Goal: Check status: Check status

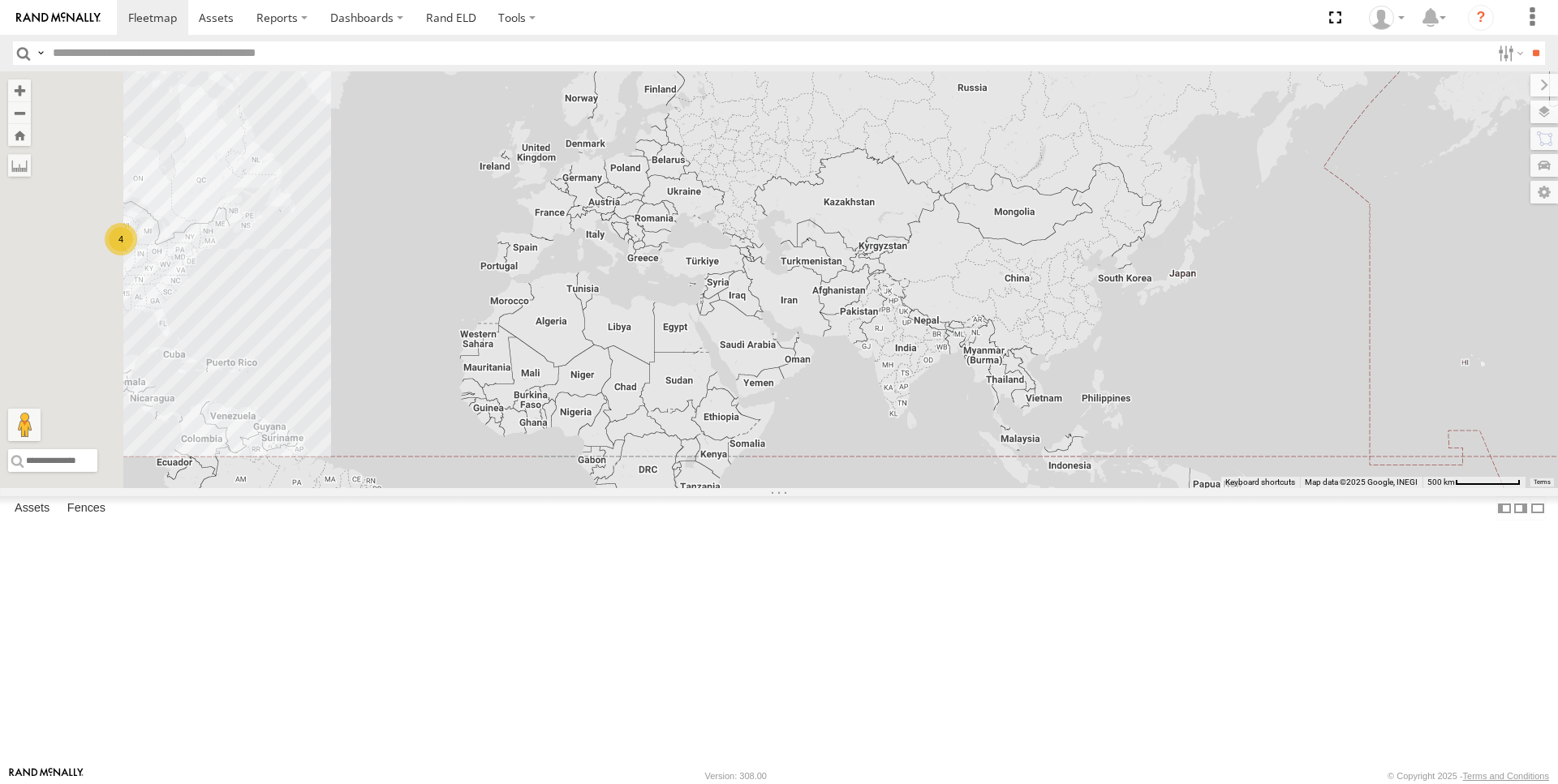
drag, startPoint x: 785, startPoint y: 295, endPoint x: 1165, endPoint y: 596, distance: 484.8
click at [1165, 488] on div "4" at bounding box center [779, 279] width 1558 height 417
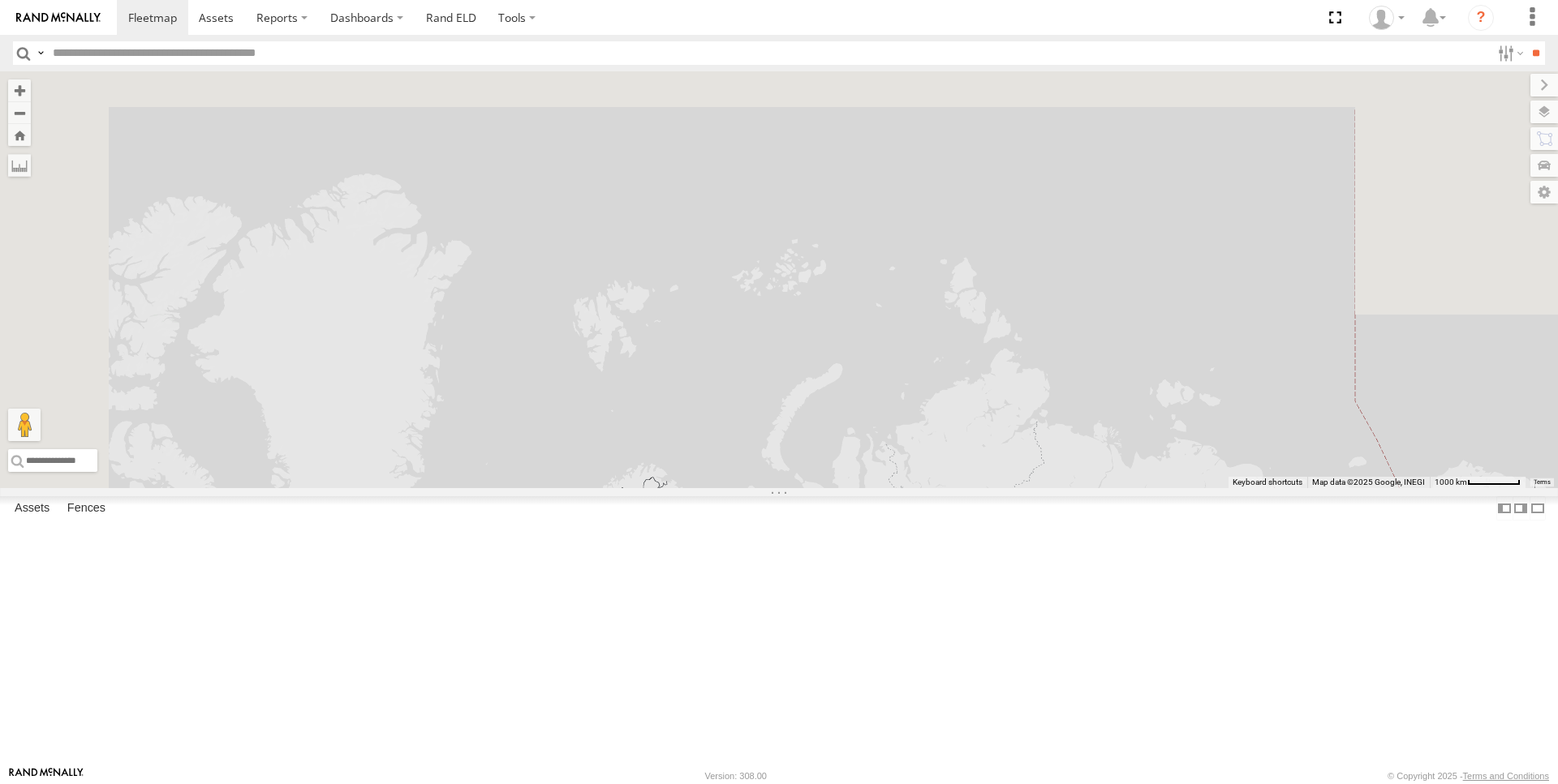
drag, startPoint x: 925, startPoint y: 250, endPoint x: 910, endPoint y: 739, distance: 489.2
click at [910, 488] on div "4" at bounding box center [779, 279] width 1558 height 417
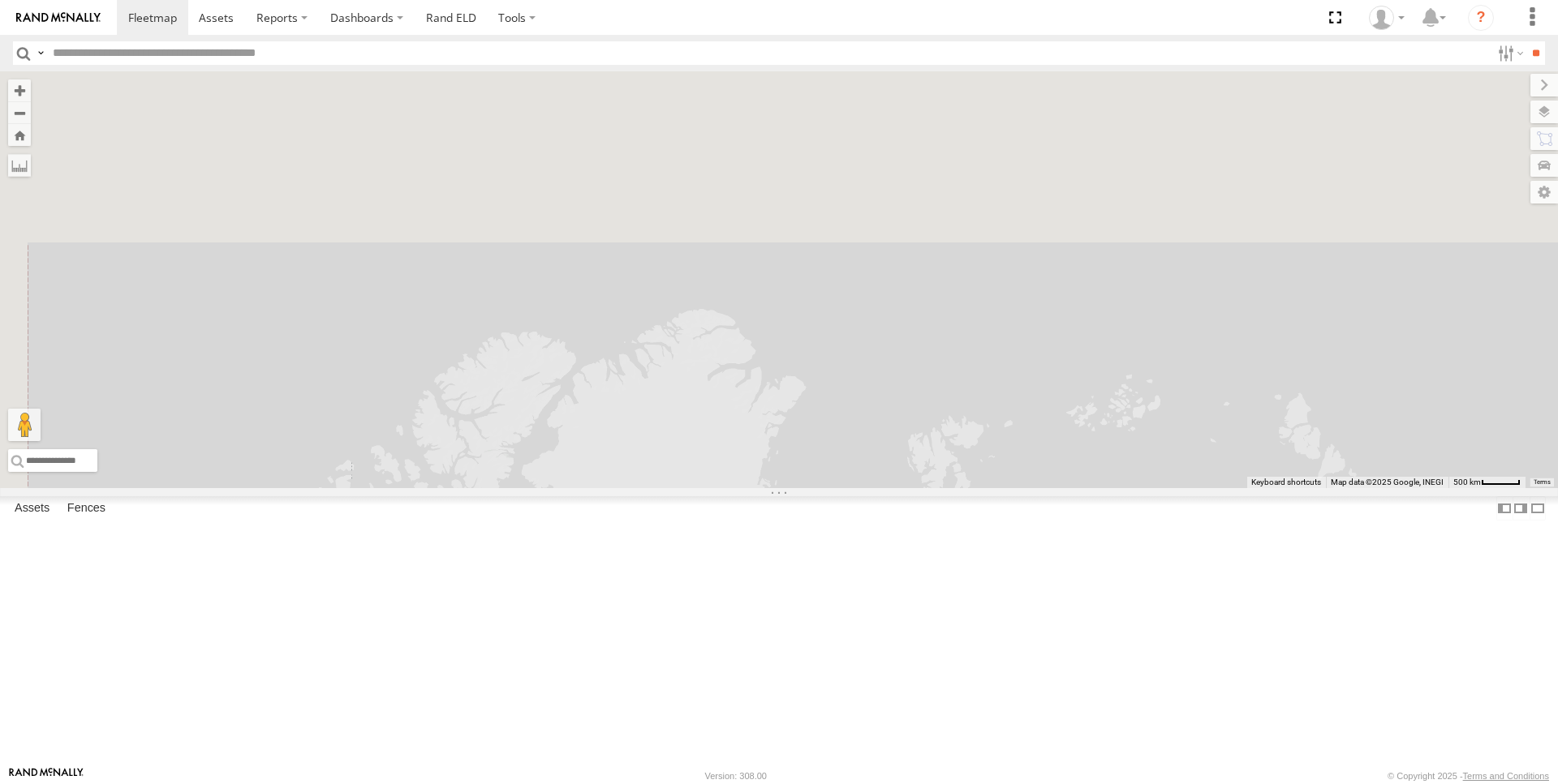
drag, startPoint x: 803, startPoint y: 330, endPoint x: 1265, endPoint y: 447, distance: 476.6
click at [1277, 458] on div "4" at bounding box center [779, 279] width 1558 height 417
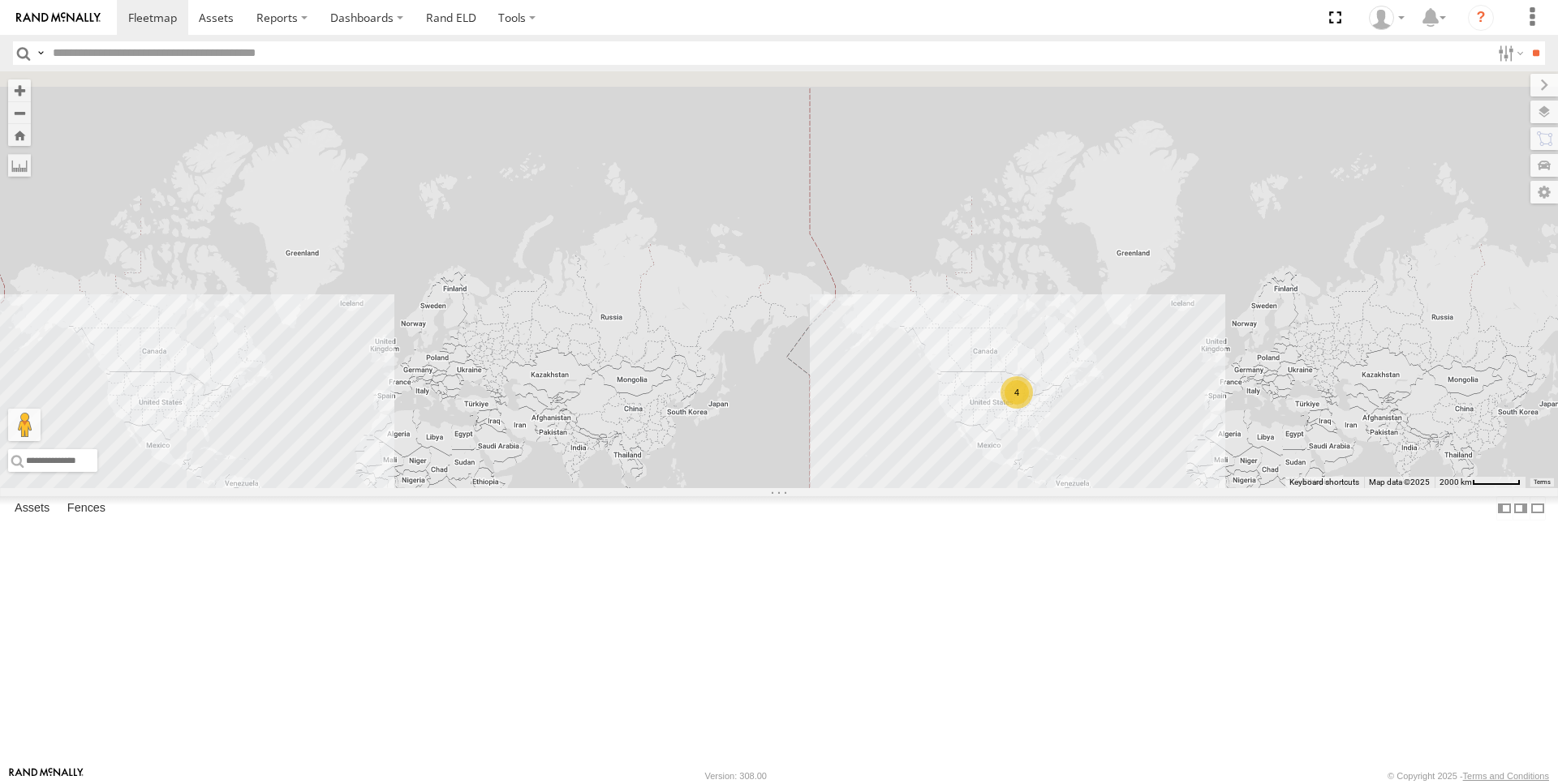
drag, startPoint x: 850, startPoint y: 291, endPoint x: 1111, endPoint y: 297, distance: 261.1
click at [1087, 121] on div "4" at bounding box center [779, 279] width 1558 height 417
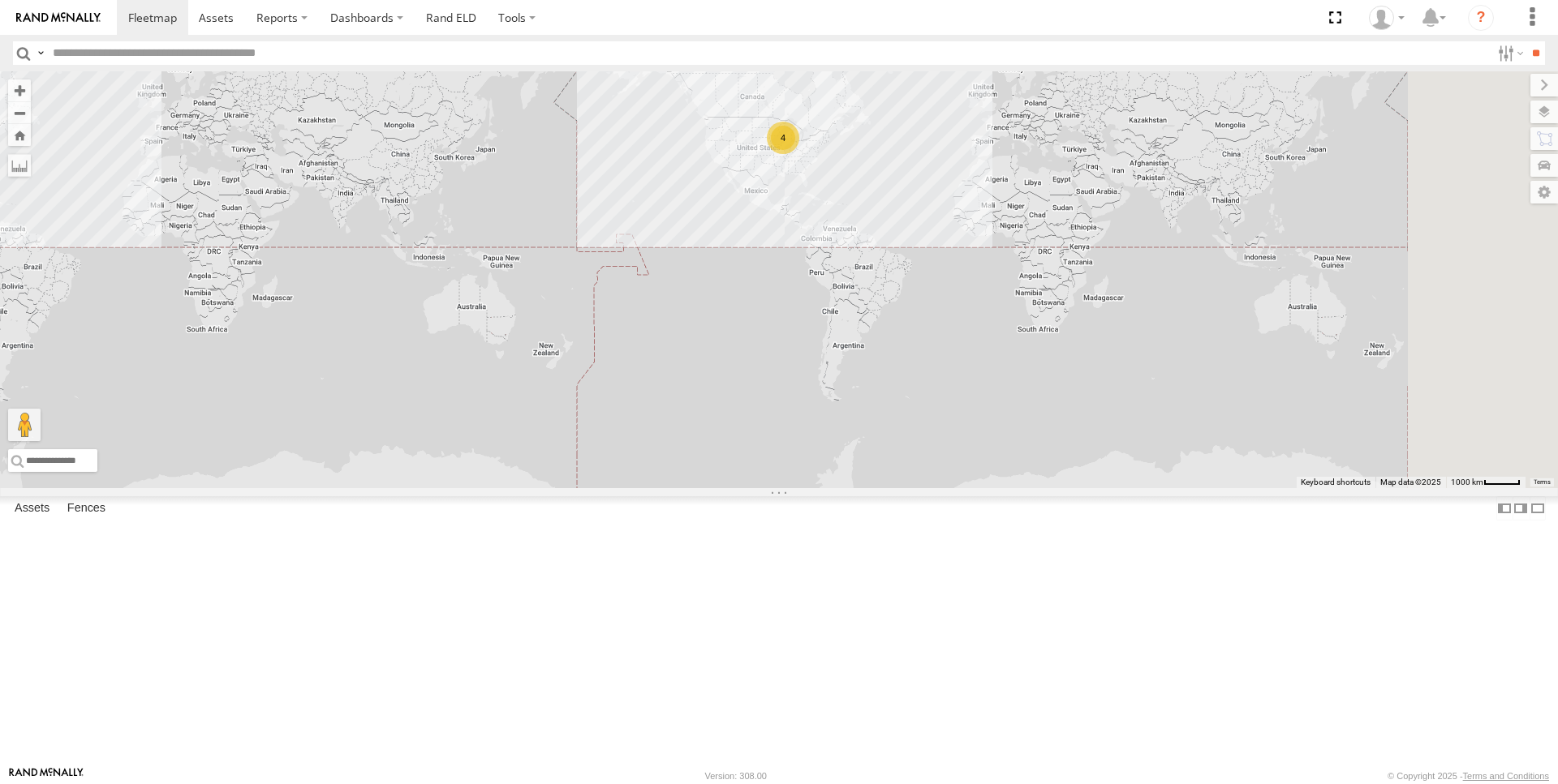
drag, startPoint x: 1083, startPoint y: 498, endPoint x: 862, endPoint y: 263, distance: 322.6
click at [862, 263] on div "4" at bounding box center [779, 279] width 1558 height 417
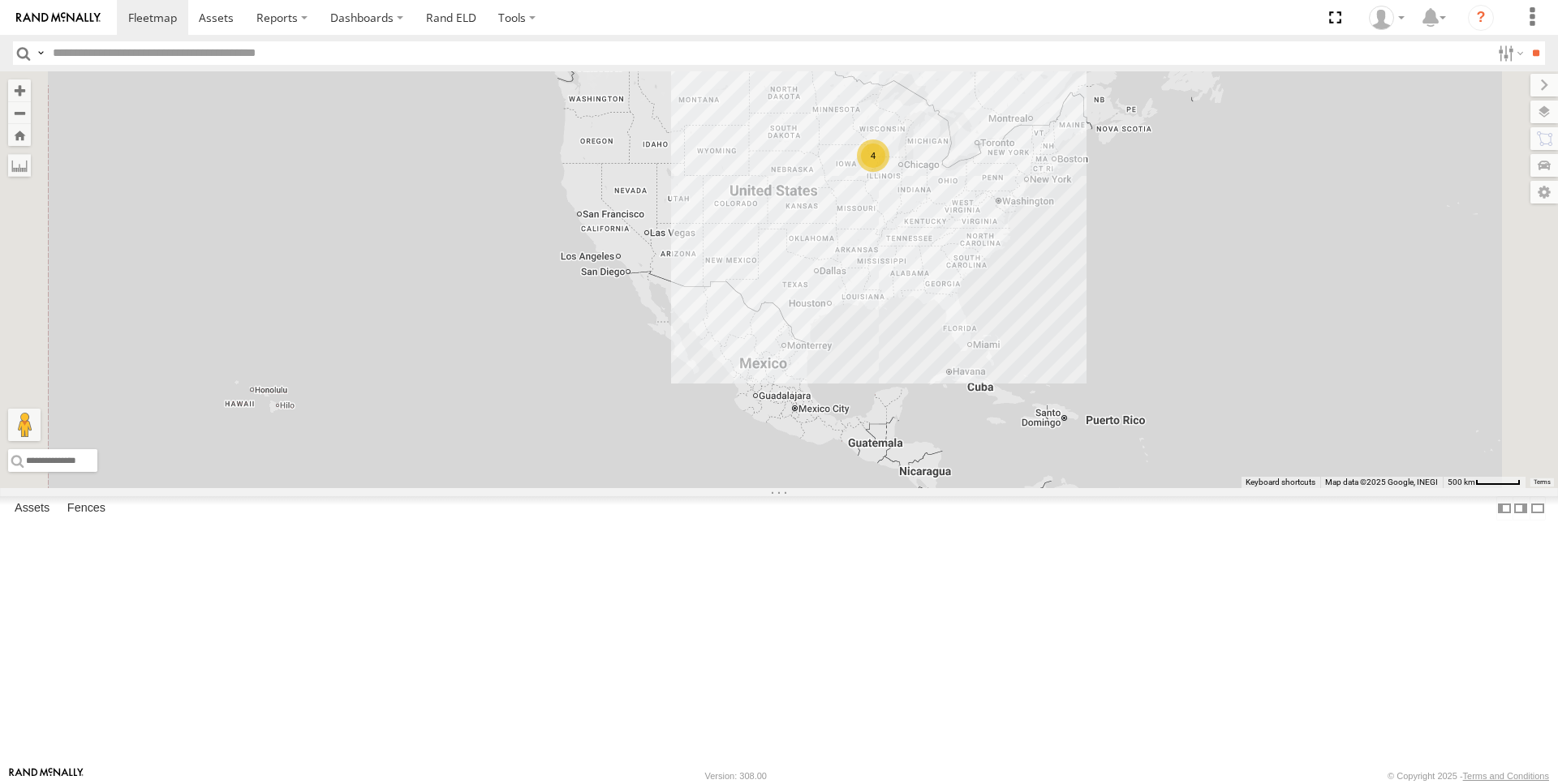
drag, startPoint x: 1113, startPoint y: 334, endPoint x: 1000, endPoint y: 393, distance: 127.5
click at [982, 417] on div "4" at bounding box center [779, 279] width 1558 height 417
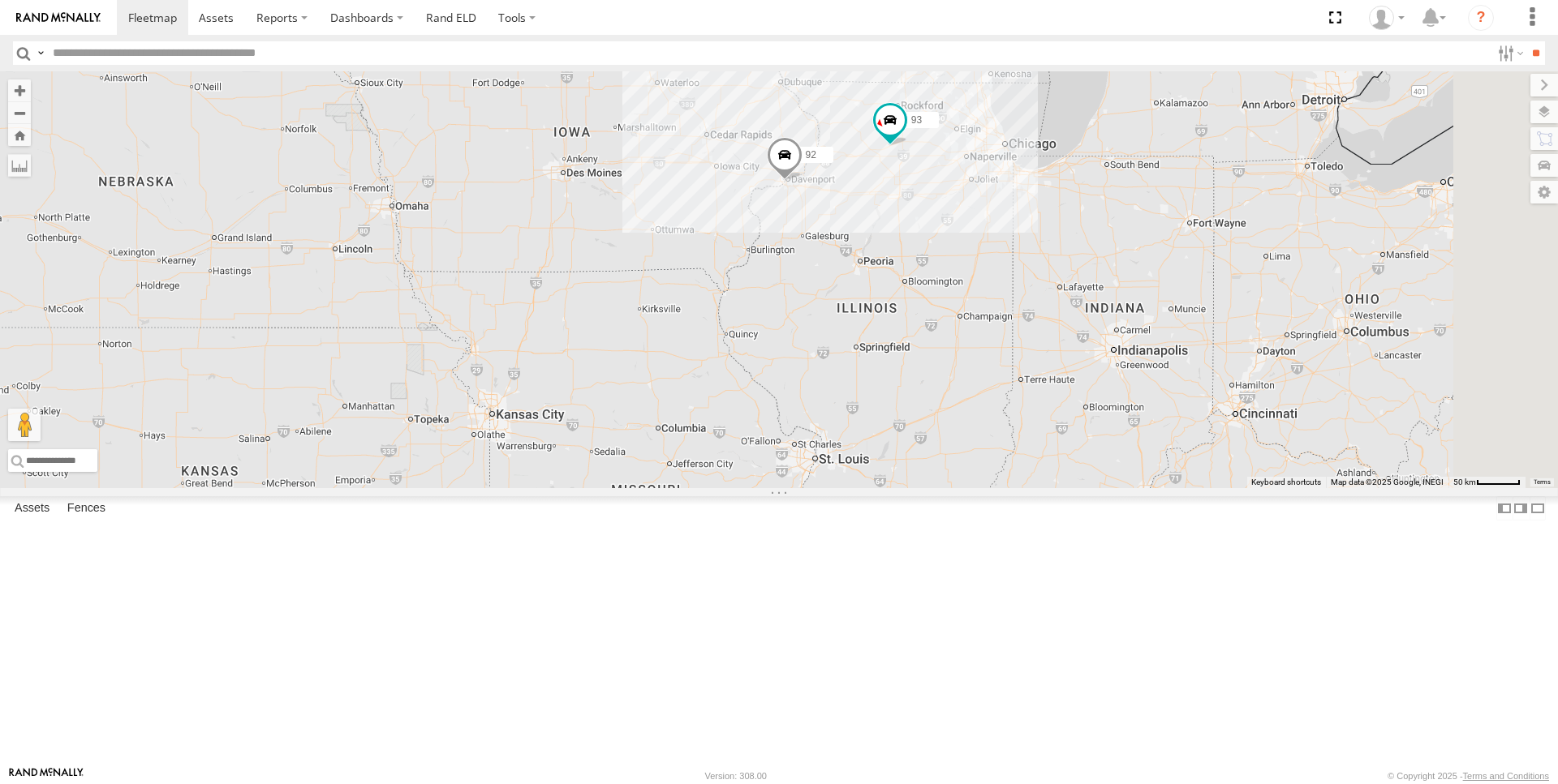
drag, startPoint x: 1079, startPoint y: 339, endPoint x: 1034, endPoint y: 405, distance: 79.9
click at [1034, 405] on div "97 95 92 93" at bounding box center [779, 279] width 1558 height 417
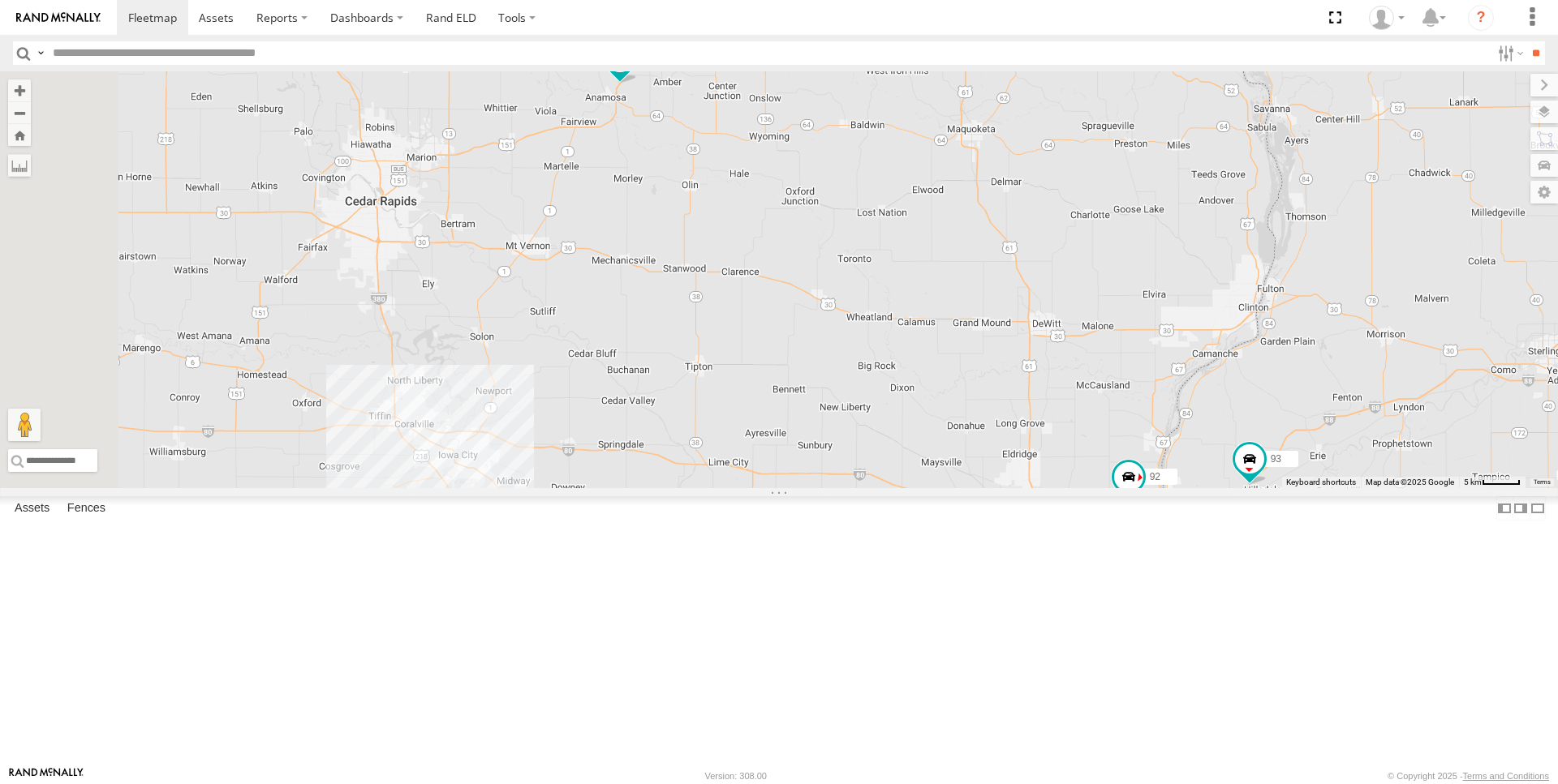
drag, startPoint x: 737, startPoint y: 312, endPoint x: 797, endPoint y: 364, distance: 79.4
click at [797, 364] on div "97 92 93" at bounding box center [779, 279] width 1558 height 417
click at [630, 93] on span at bounding box center [616, 79] width 29 height 29
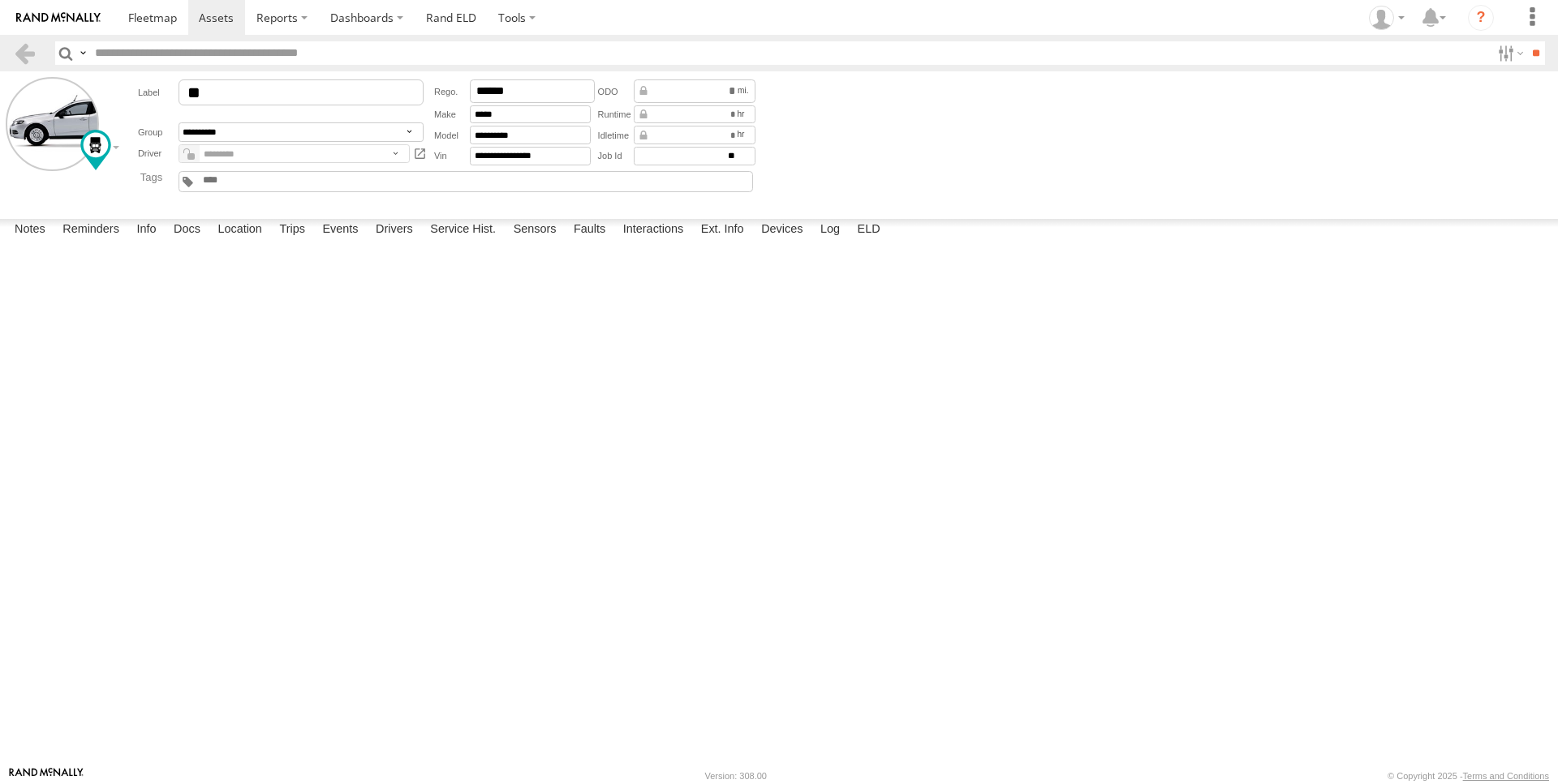
click at [89, 18] on img at bounding box center [59, 18] width 85 height 12
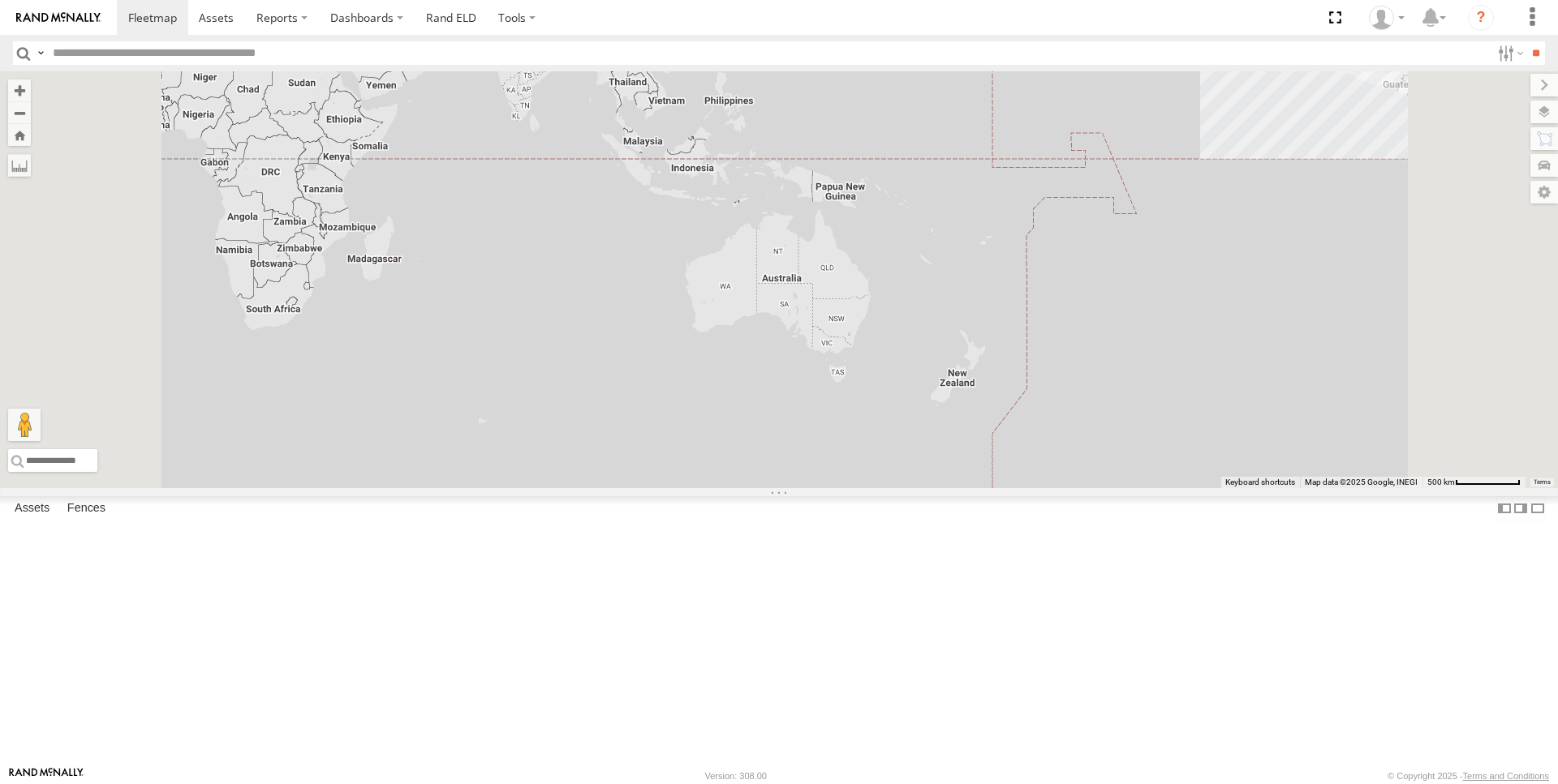
click at [0, 0] on div "97" at bounding box center [0, 0] width 0 height 0
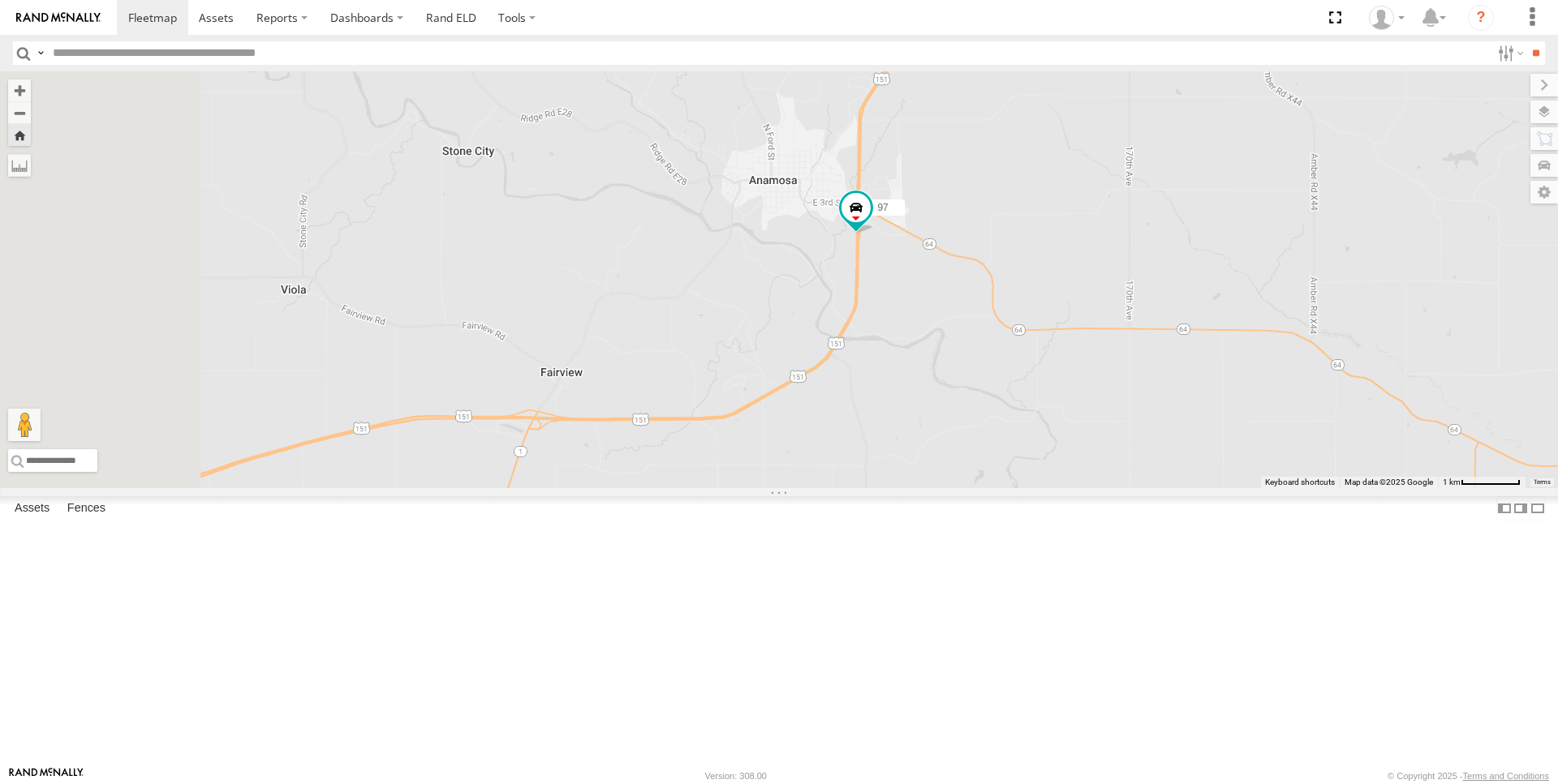
drag, startPoint x: 784, startPoint y: 587, endPoint x: 983, endPoint y: 475, distance: 228.4
click at [983, 475] on div "97" at bounding box center [779, 279] width 1558 height 417
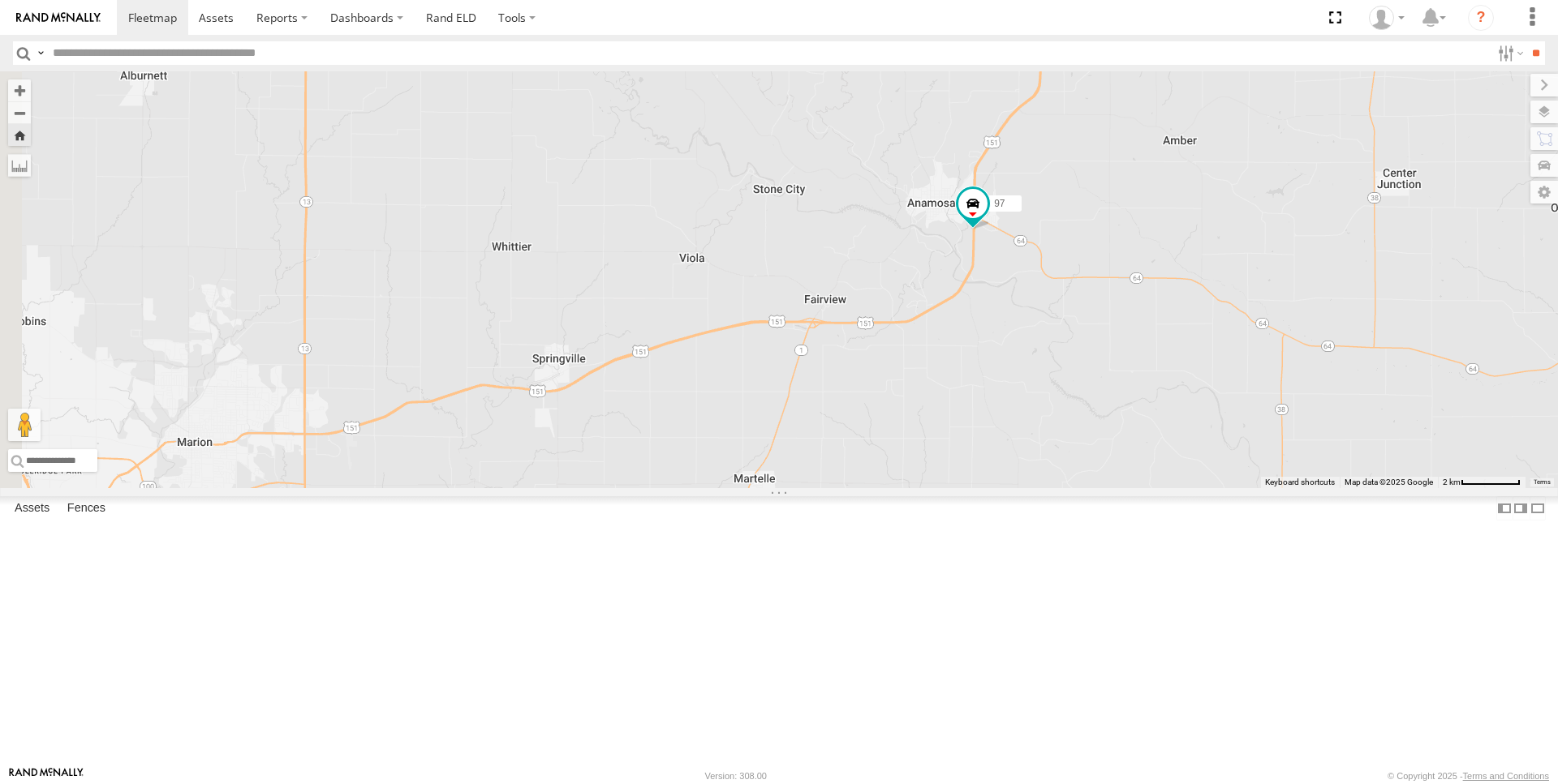
drag, startPoint x: 671, startPoint y: 492, endPoint x: 864, endPoint y: 417, distance: 207.1
click at [864, 417] on div "97" at bounding box center [779, 279] width 1558 height 417
